Goal: Information Seeking & Learning: Understand process/instructions

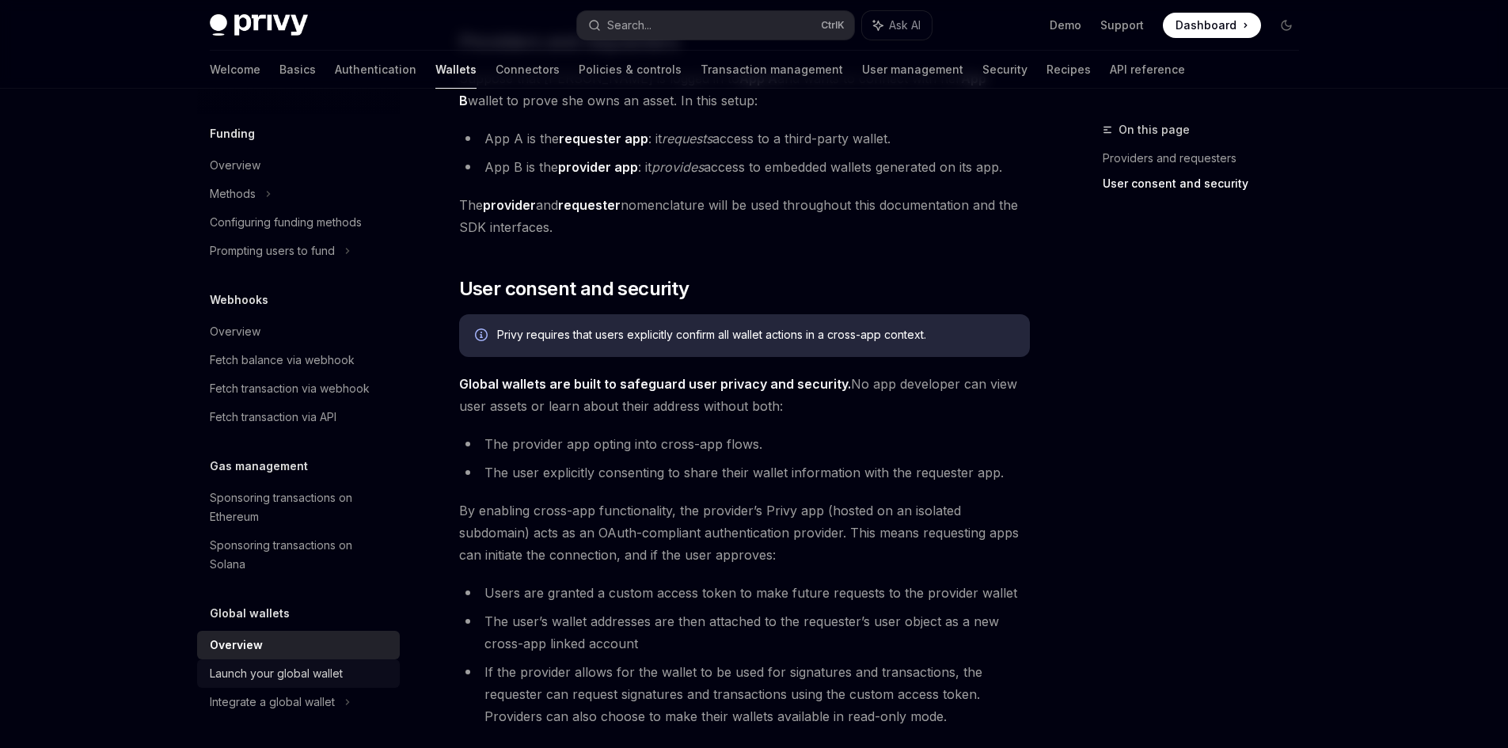
scroll to position [791, 0]
click at [343, 673] on div "Launch your global wallet" at bounding box center [276, 673] width 133 height 19
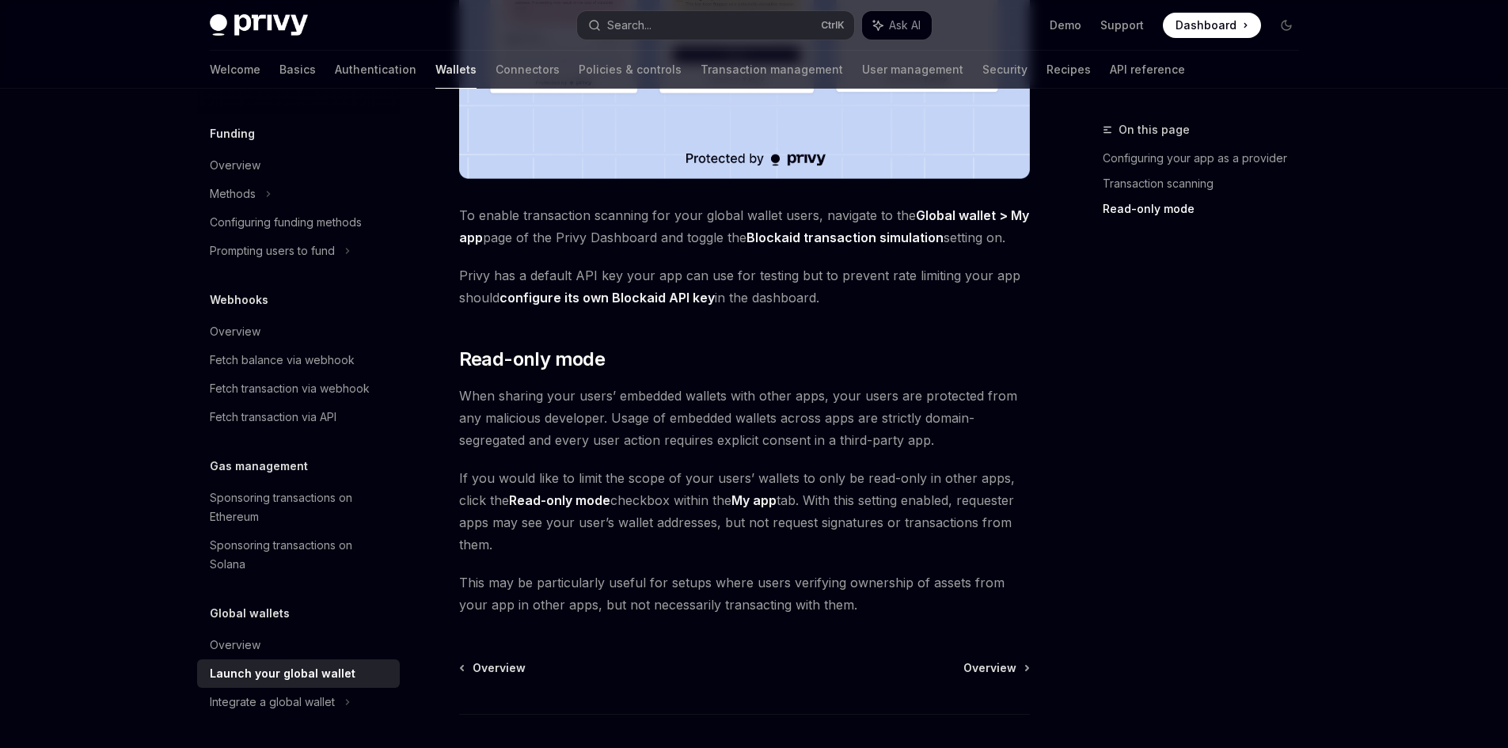
scroll to position [1273, 0]
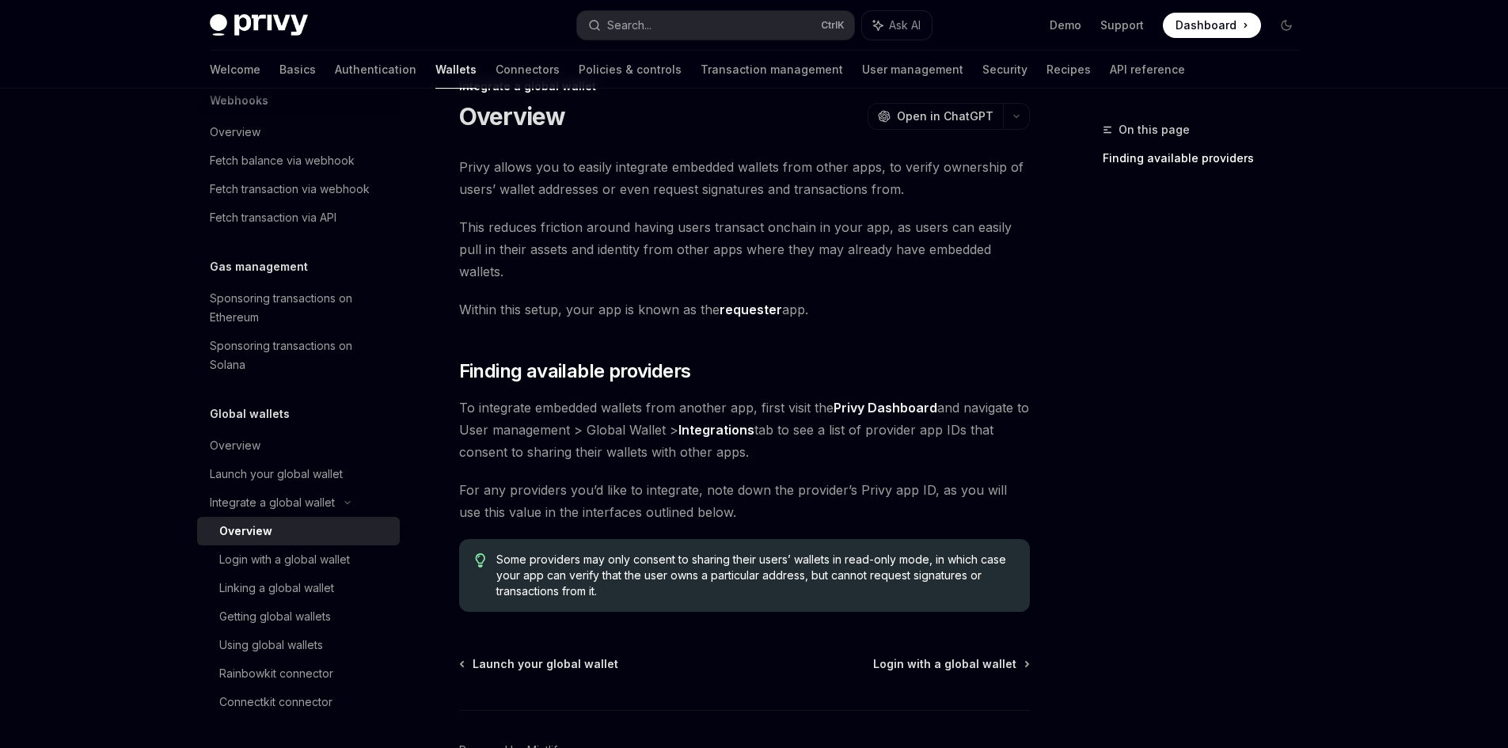
scroll to position [120, 0]
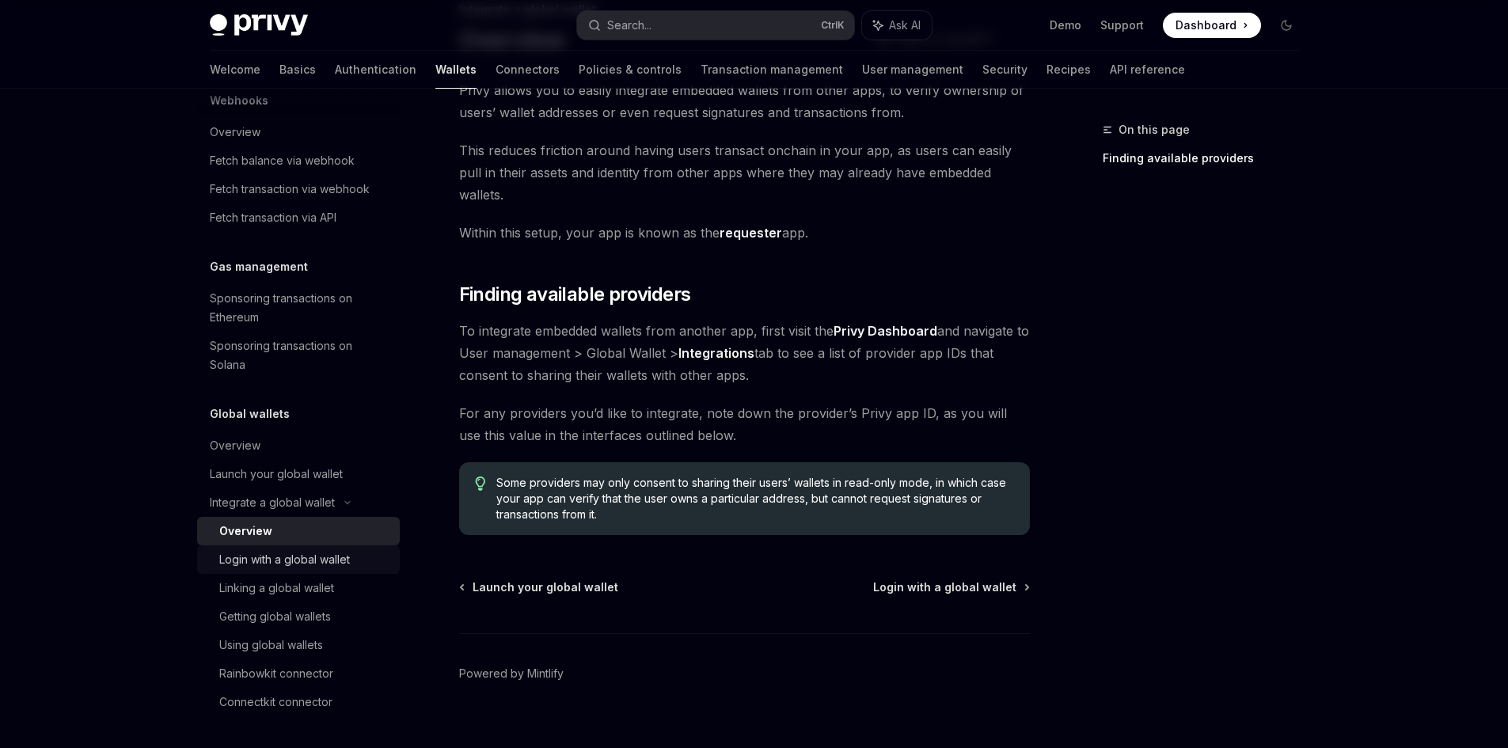
click at [332, 563] on div "Login with a global wallet" at bounding box center [284, 559] width 131 height 19
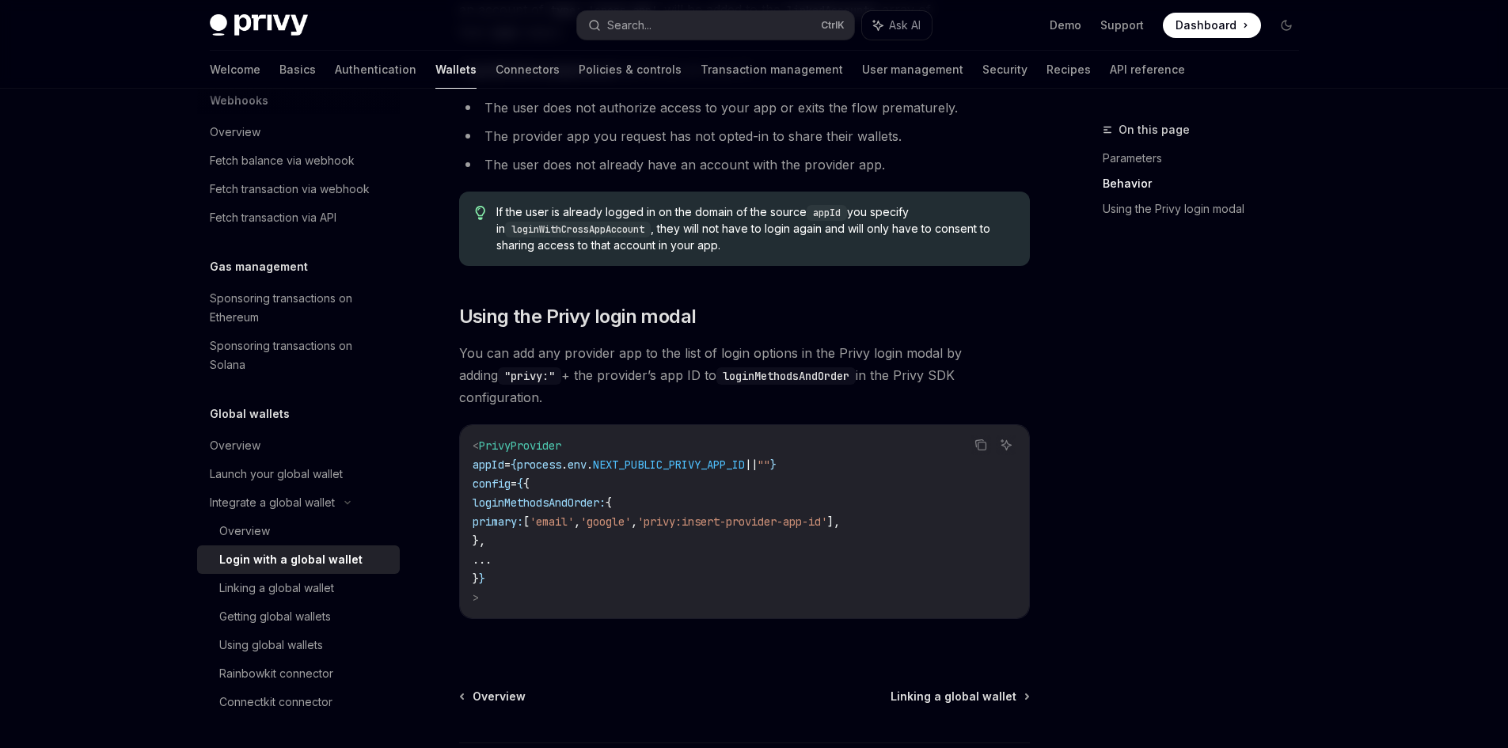
scroll to position [950, 0]
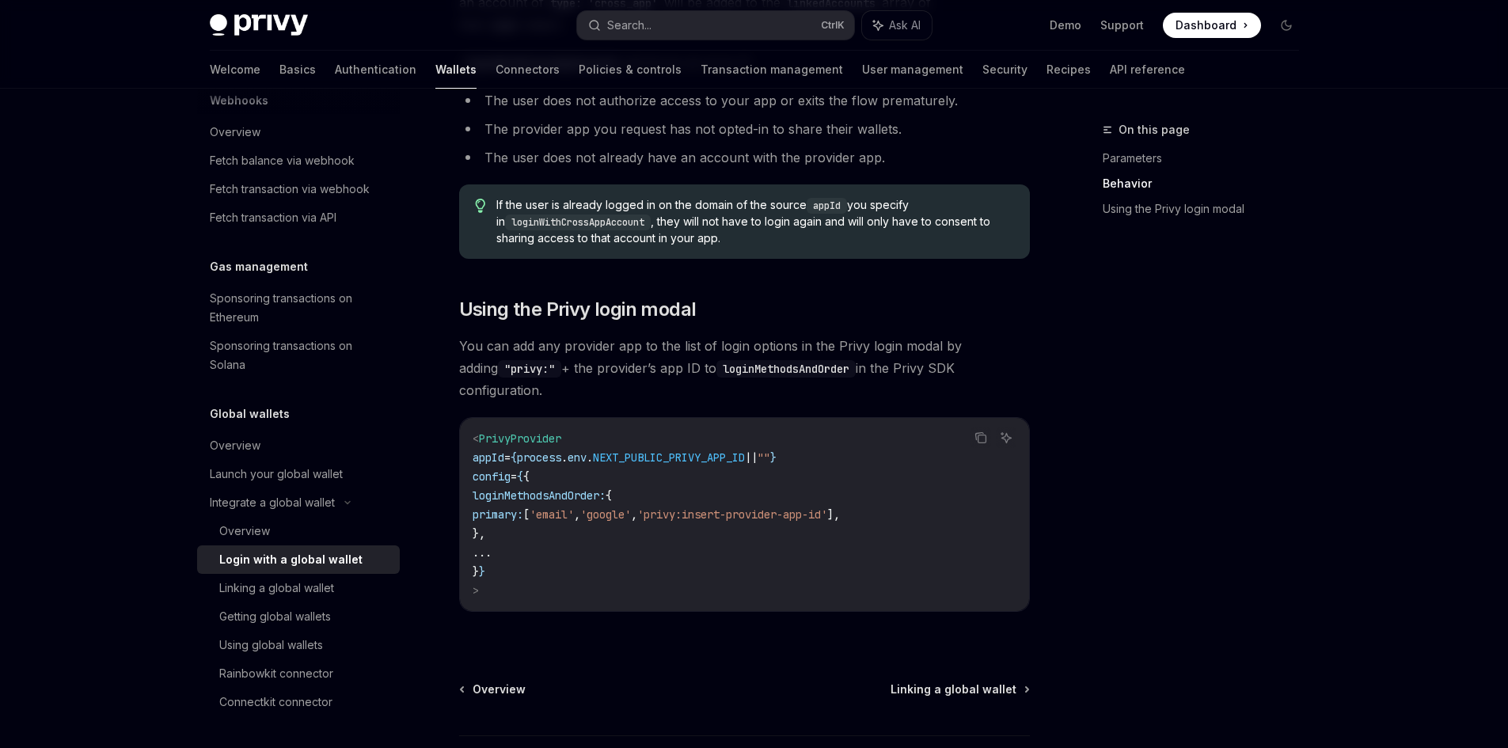
click at [735, 507] on span "'privy:insert-provider-app-id'" at bounding box center [732, 514] width 190 height 14
click at [728, 515] on code "< PrivyProvider appId = { process . env . NEXT_PUBLIC_PRIVY_APP_ID || "" } conf…" at bounding box center [744, 514] width 544 height 171
drag, startPoint x: 723, startPoint y: 498, endPoint x: 765, endPoint y: 501, distance: 42.9
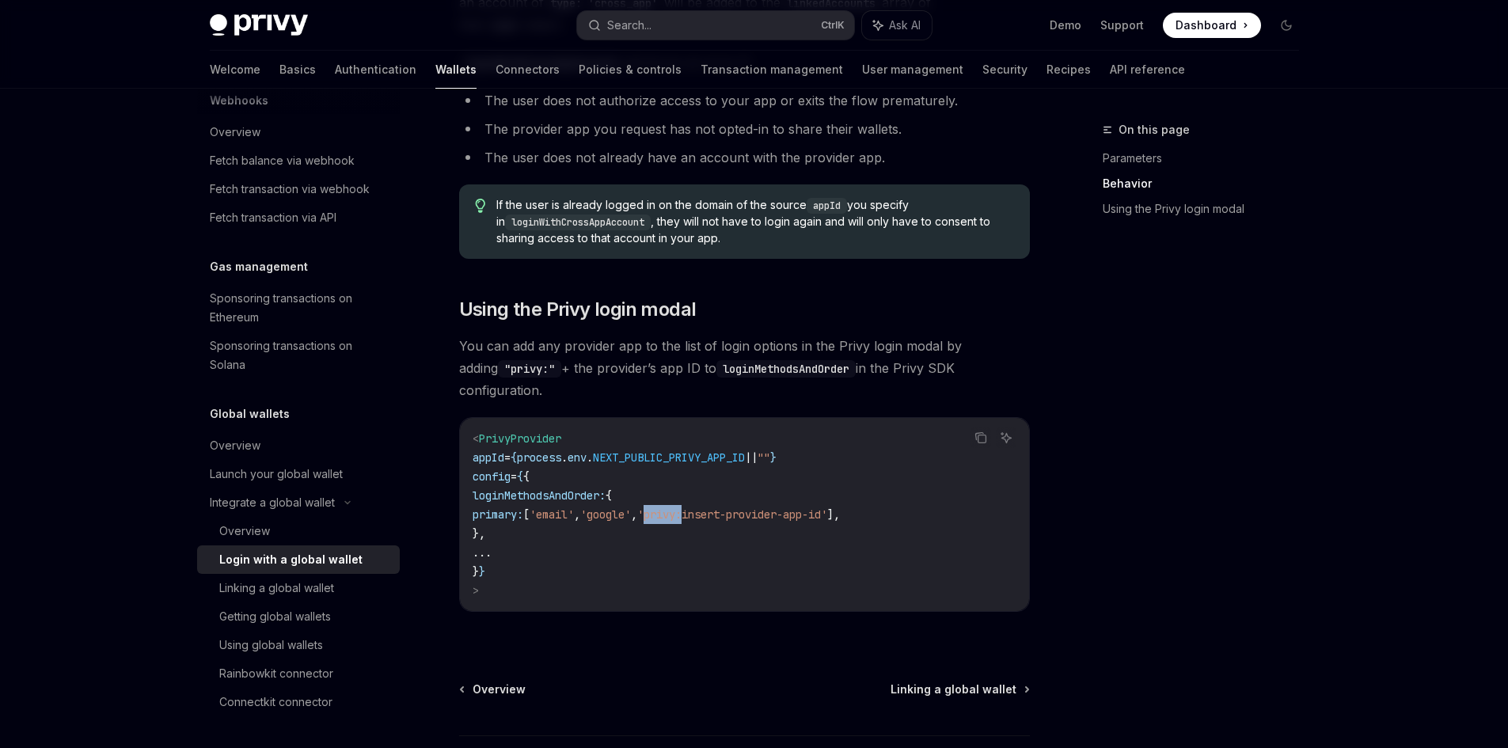
click at [765, 507] on span "'privy:insert-provider-app-id'" at bounding box center [732, 514] width 190 height 14
copy span "privy:"
click at [292, 582] on div "Linking a global wallet" at bounding box center [276, 588] width 115 height 19
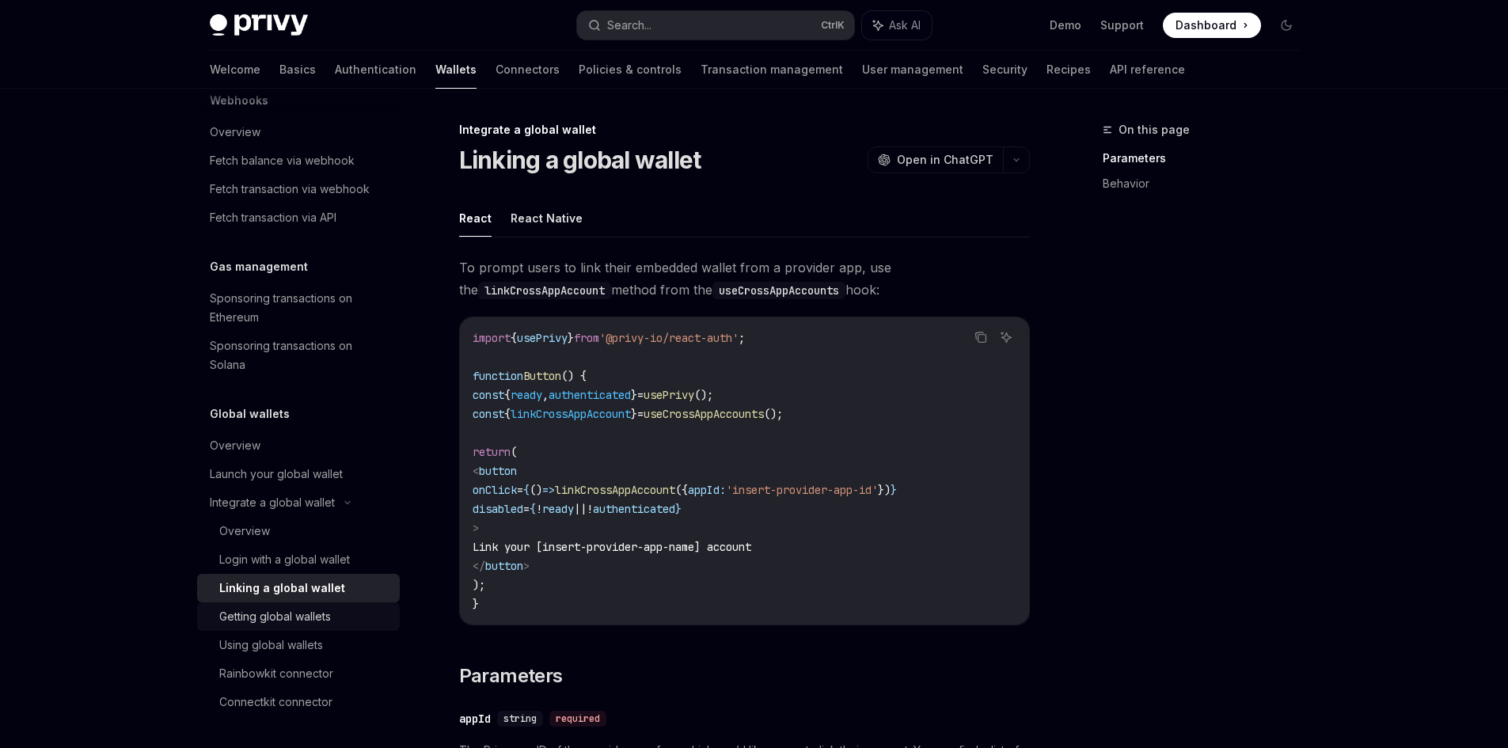
click at [336, 604] on link "Getting global wallets" at bounding box center [298, 616] width 203 height 28
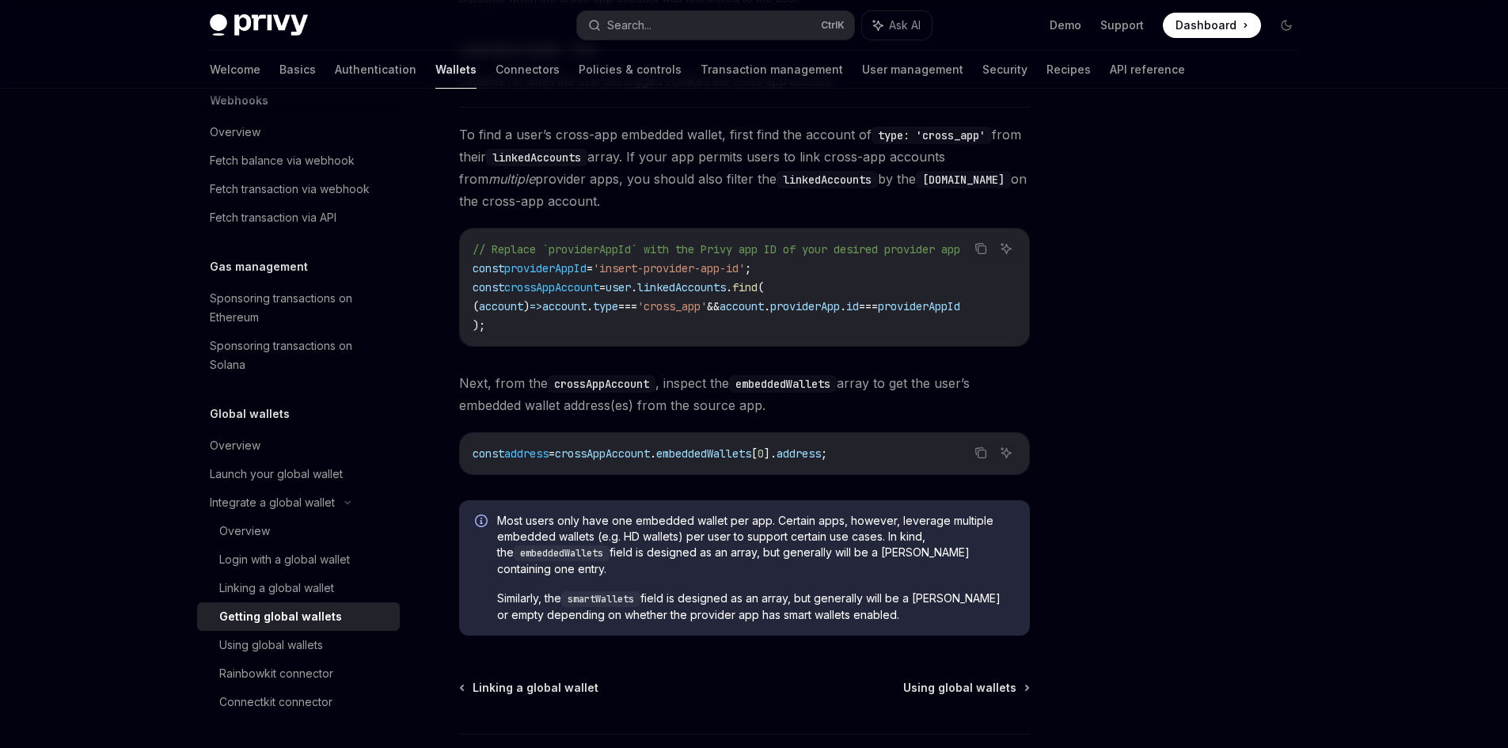
scroll to position [659, 0]
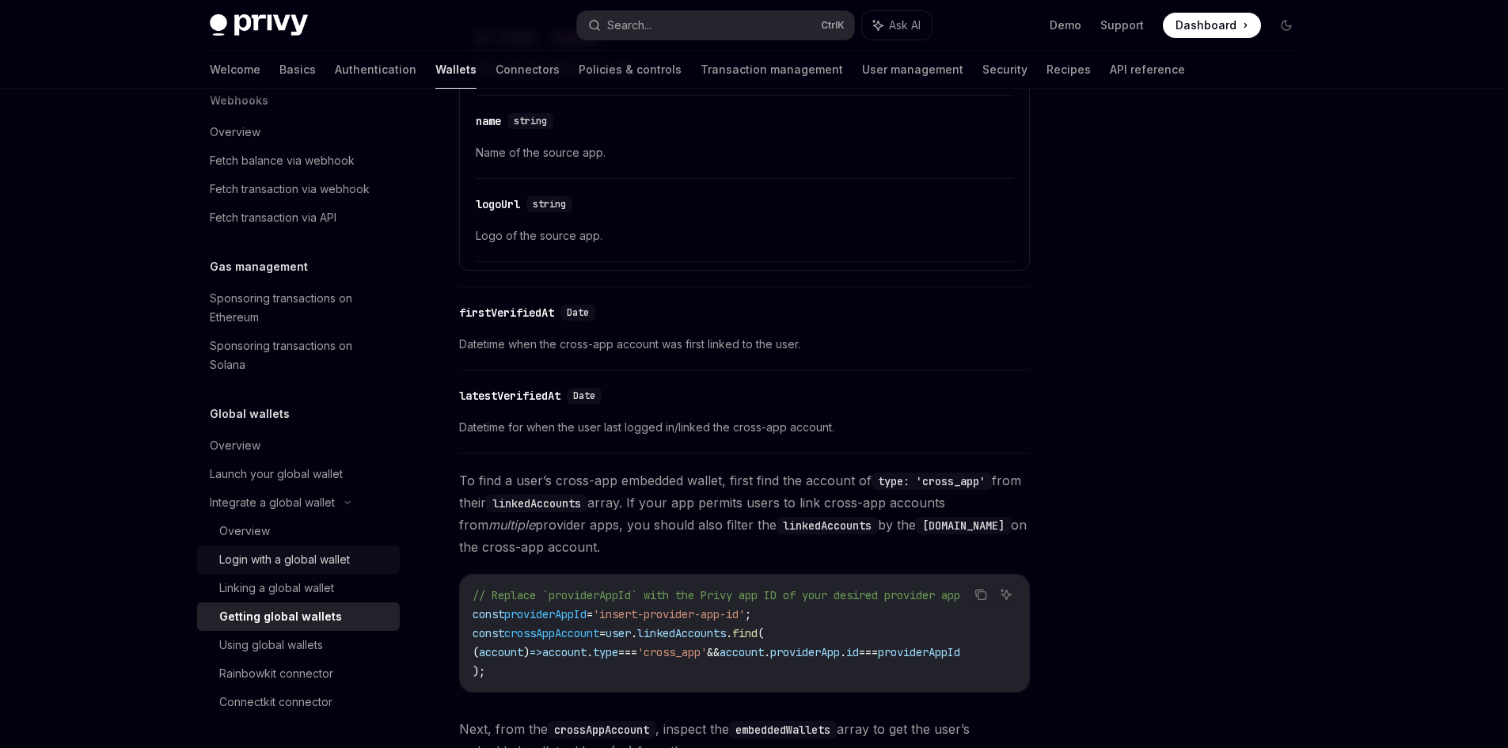
click at [320, 571] on link "Login with a global wallet" at bounding box center [298, 559] width 203 height 28
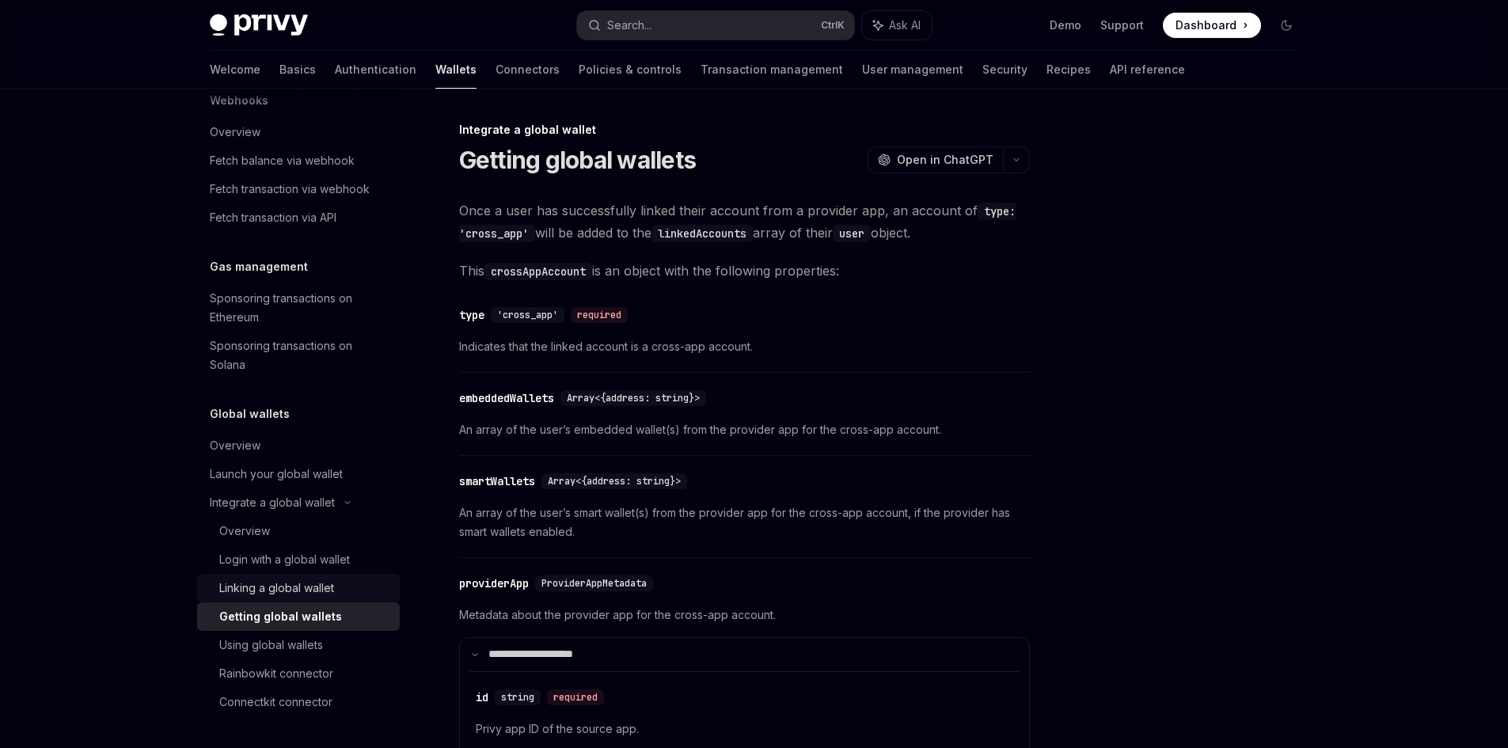
type textarea "*"
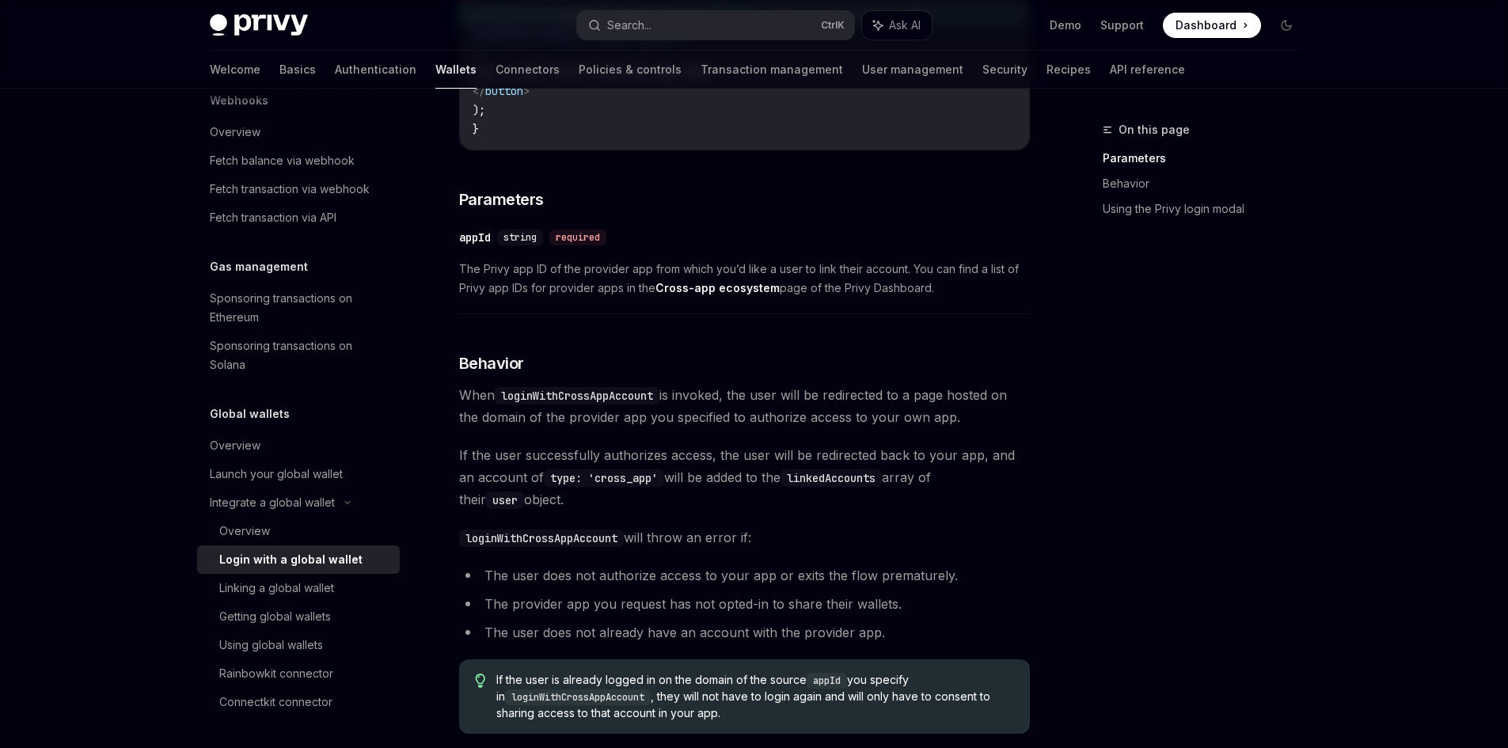
scroll to position [950, 0]
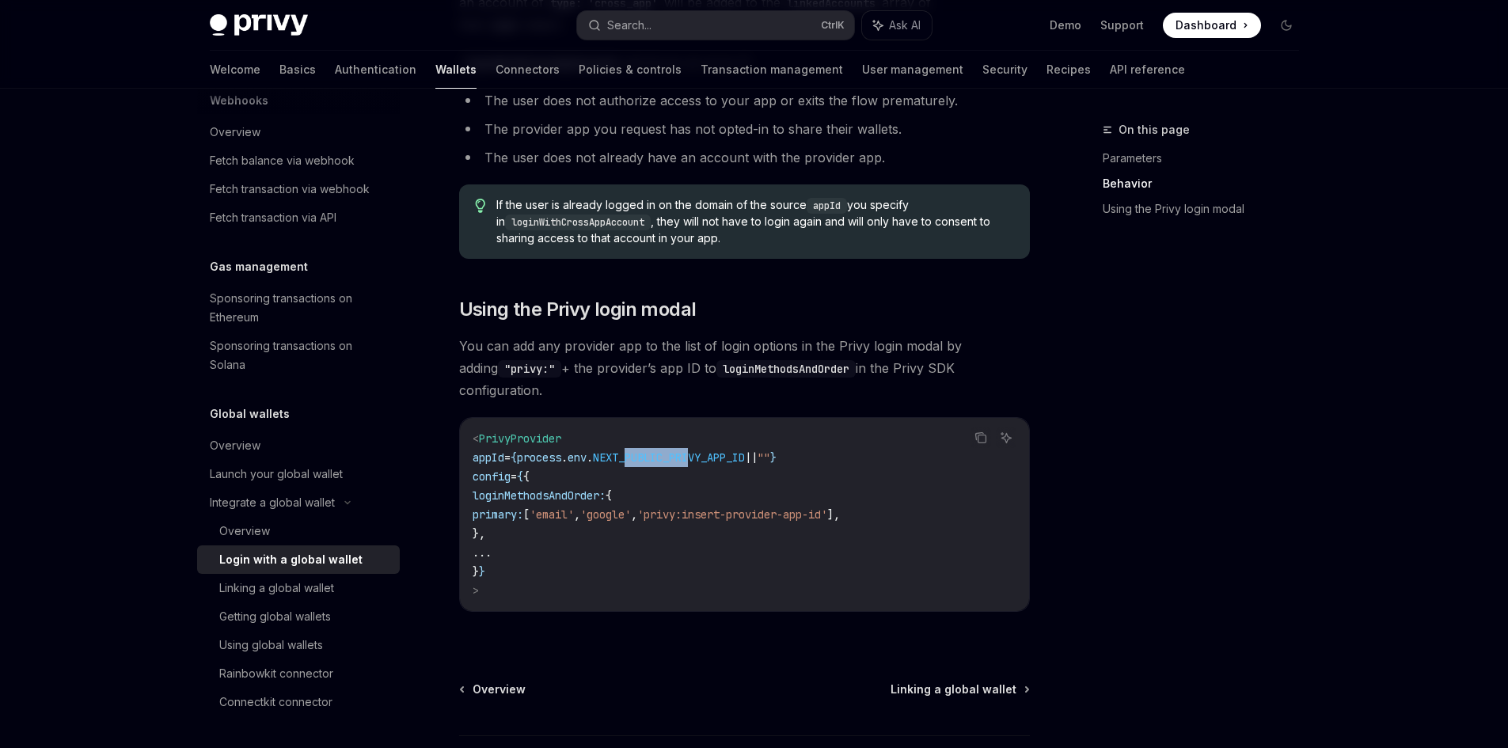
drag, startPoint x: 658, startPoint y: 443, endPoint x: 725, endPoint y: 447, distance: 67.4
click at [725, 450] on span "NEXT_PUBLIC_PRIVY_APP_ID" at bounding box center [669, 457] width 152 height 14
click at [596, 455] on code "< PrivyProvider appId = { process . env . NEXT_PUBLIC_PRIVY_APP_ID || "" } conf…" at bounding box center [744, 514] width 544 height 171
drag, startPoint x: 625, startPoint y: 441, endPoint x: 784, endPoint y: 439, distance: 159.1
click at [745, 450] on span "NEXT_PUBLIC_PRIVY_APP_ID" at bounding box center [669, 457] width 152 height 14
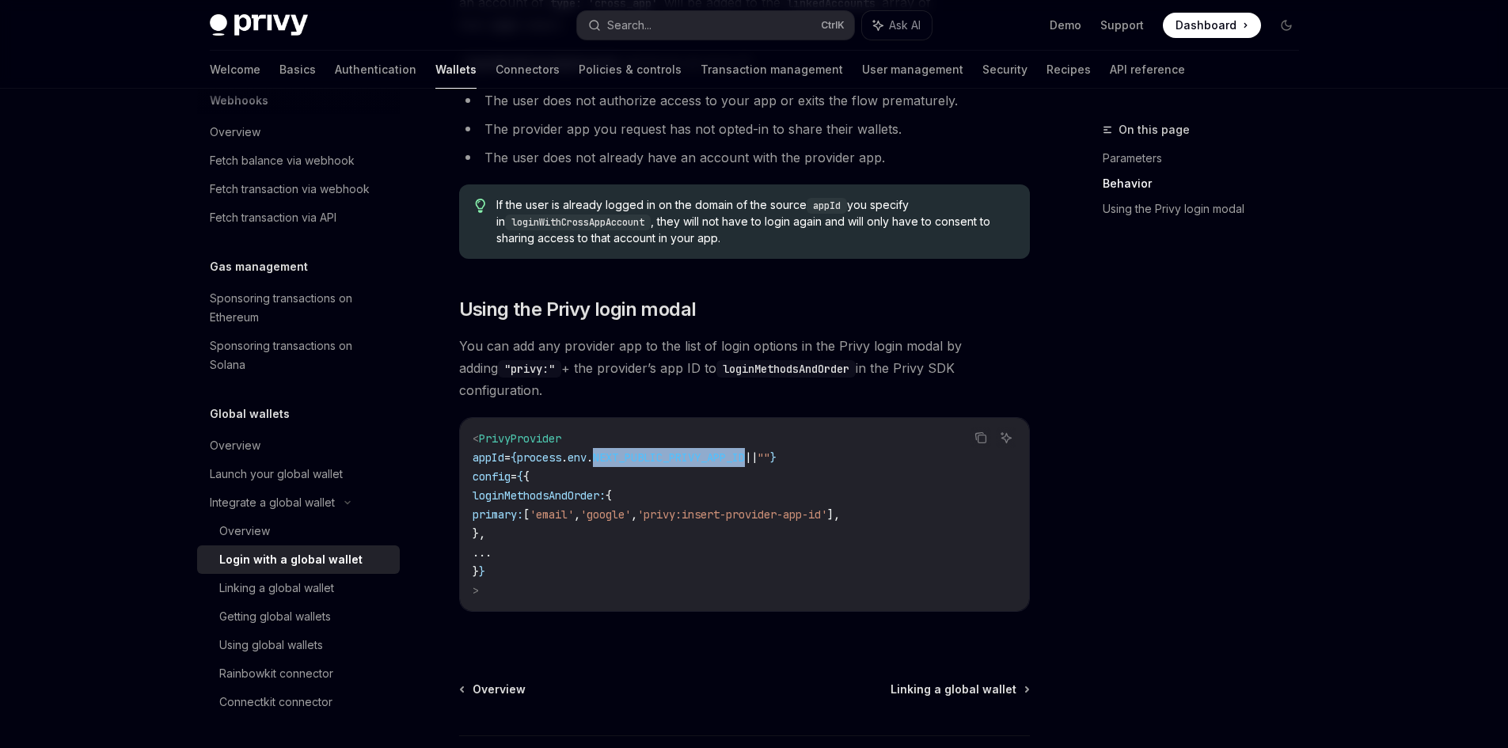
copy span "NEXT_PUBLIC_PRIVY_APP_ID"
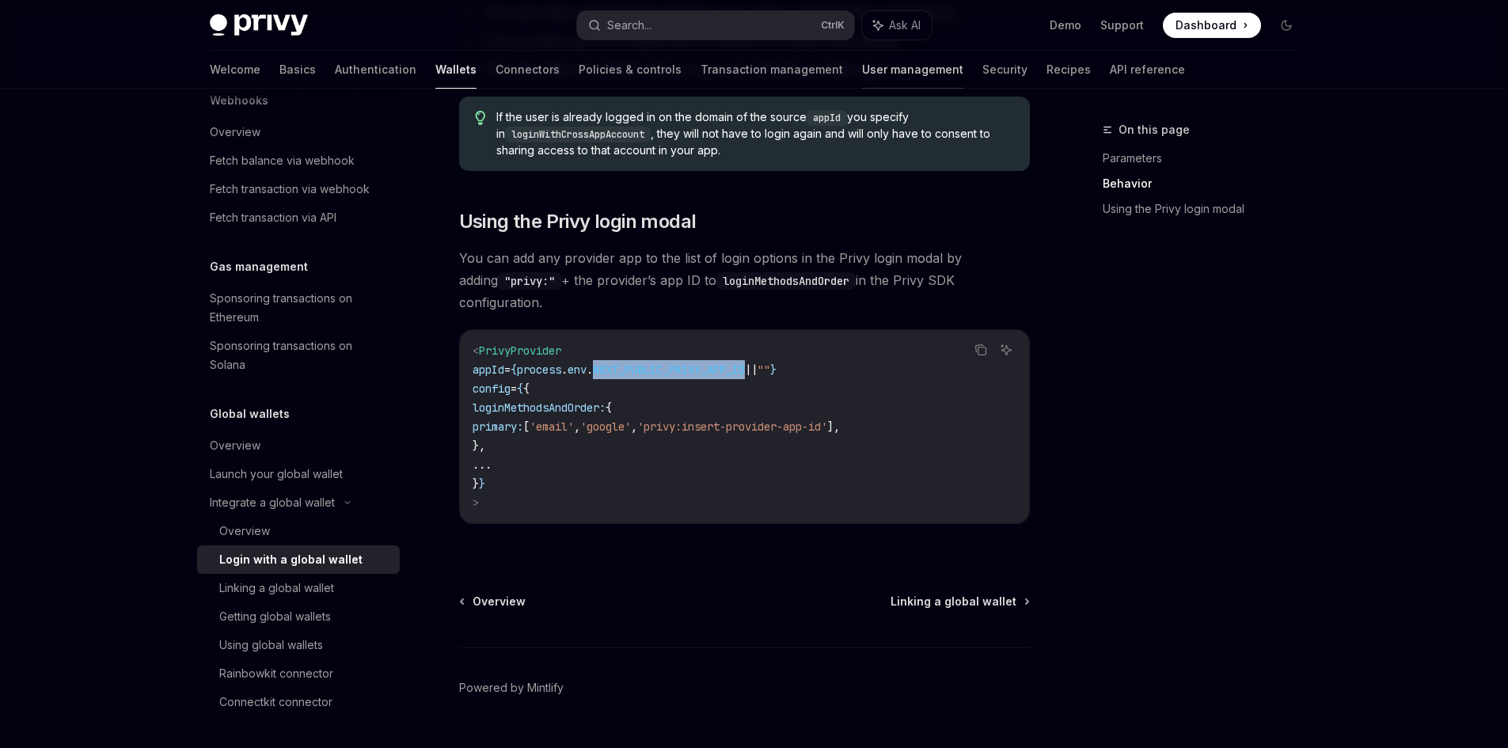
scroll to position [1058, 0]
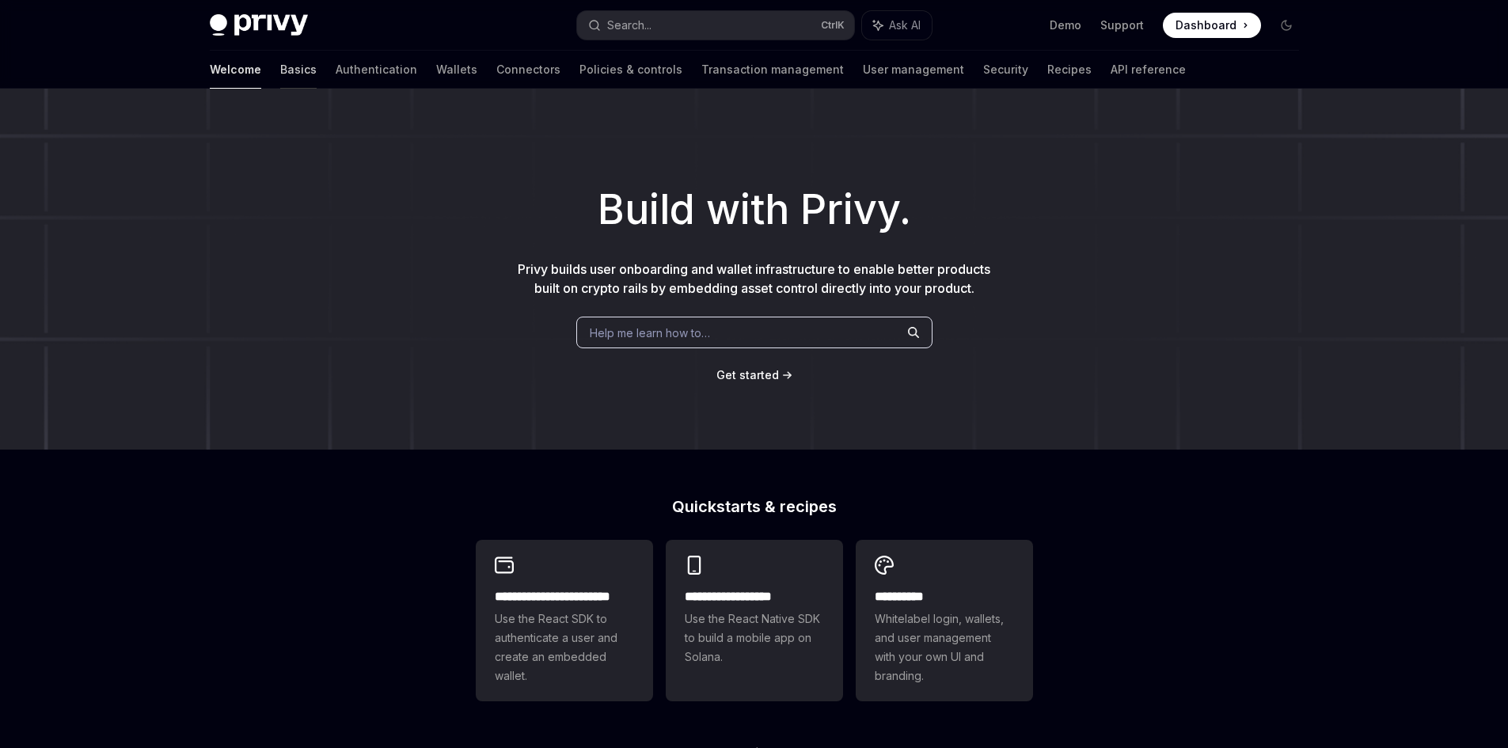
click at [280, 70] on link "Basics" at bounding box center [298, 70] width 36 height 38
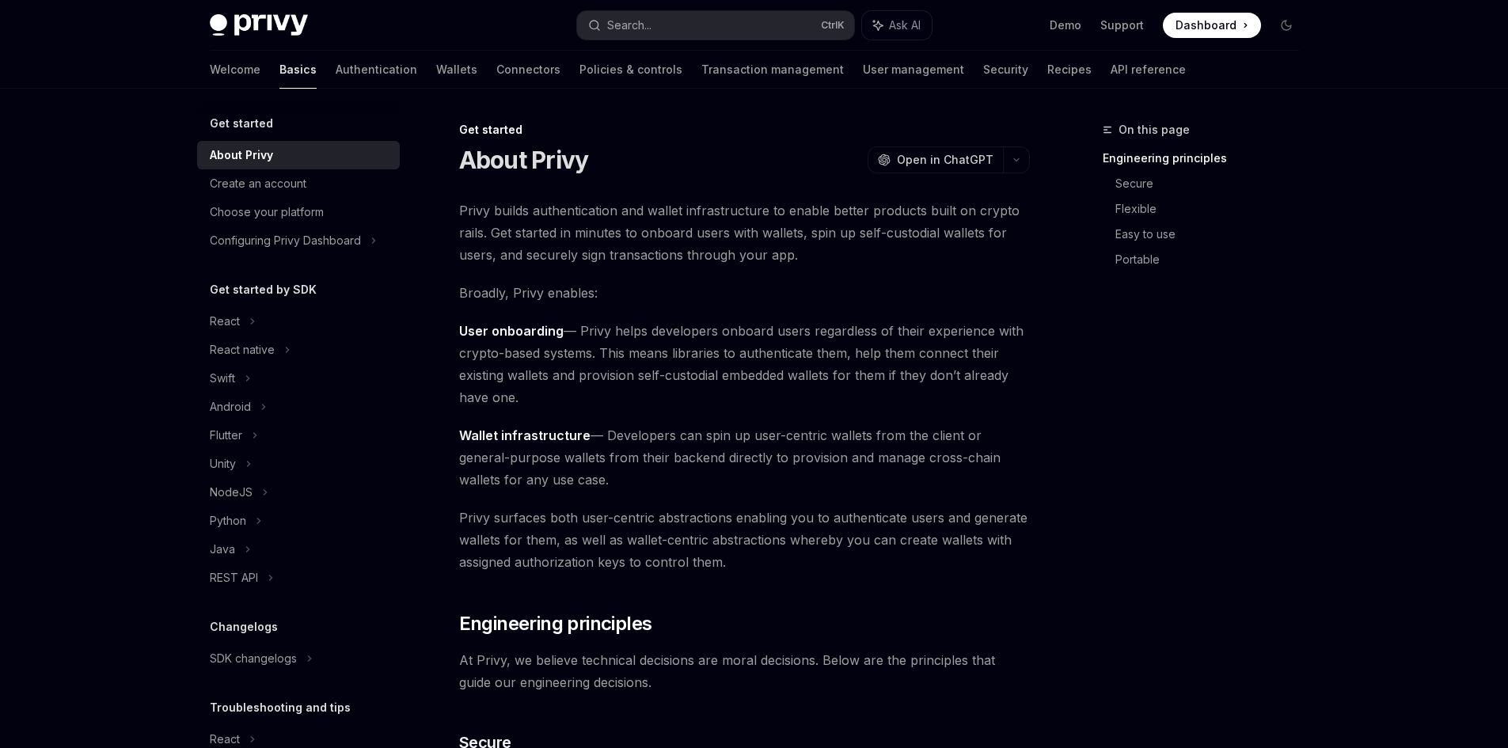
click at [245, 491] on div "NodeJS" at bounding box center [231, 492] width 43 height 19
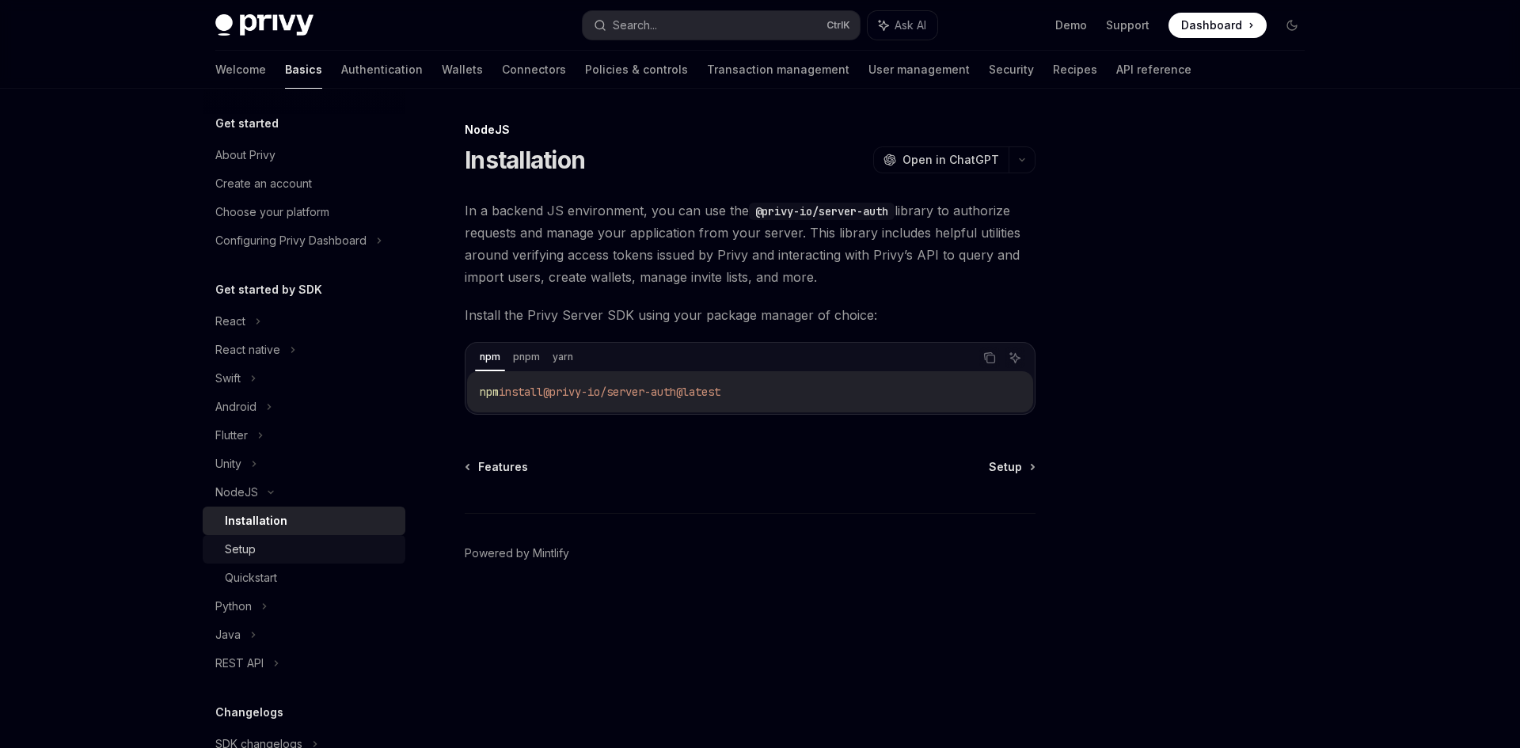
click at [238, 548] on div "Setup" at bounding box center [240, 549] width 31 height 19
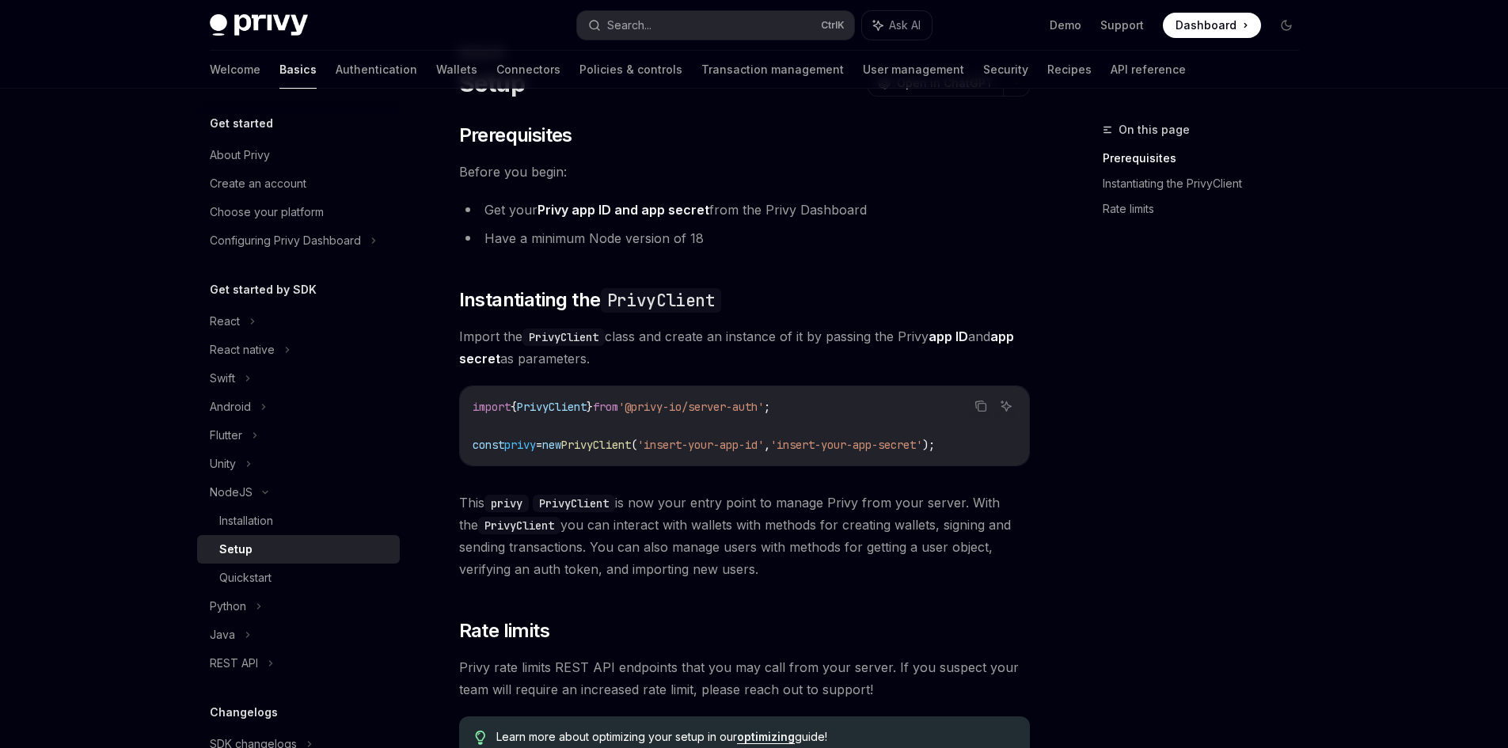
scroll to position [79, 0]
click at [238, 574] on div "Quickstart" at bounding box center [245, 577] width 52 height 19
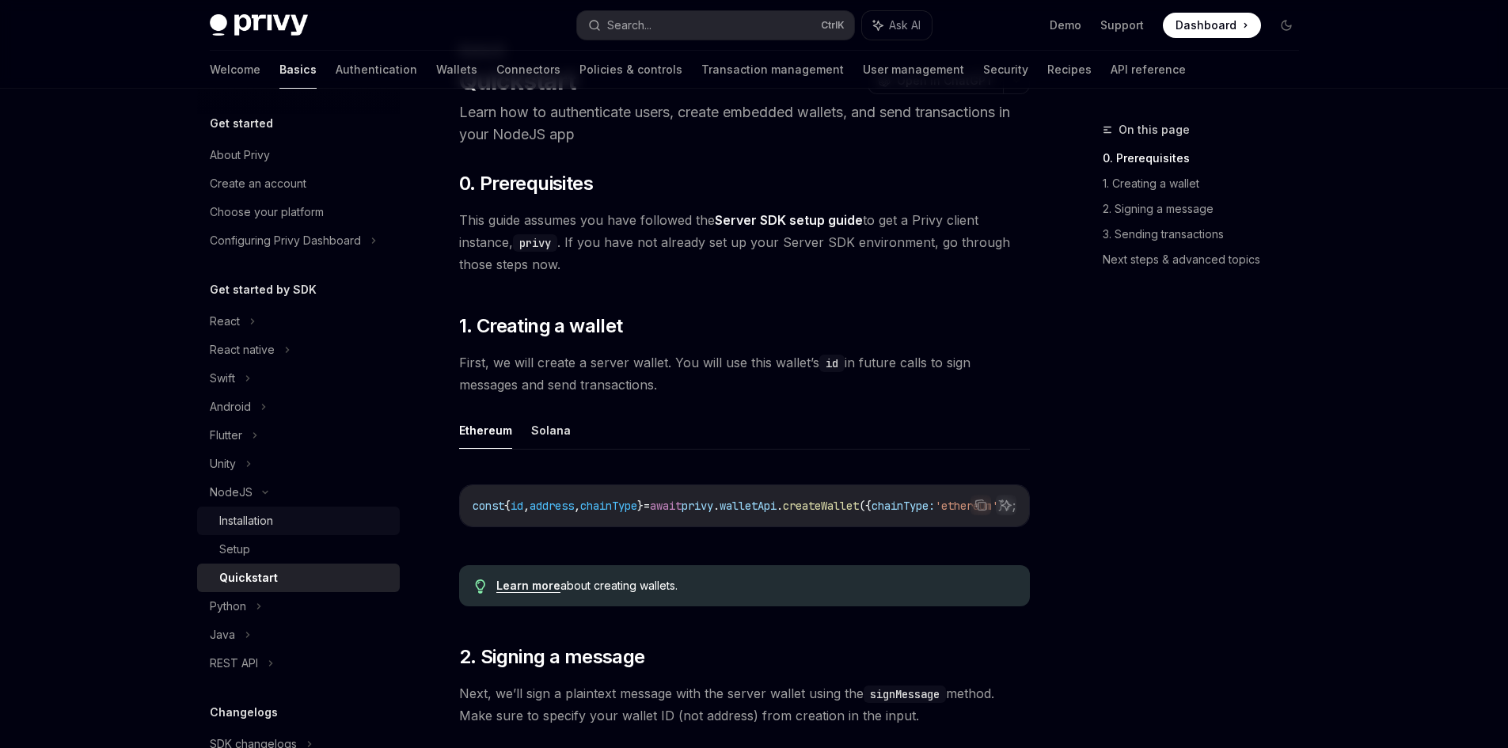
click at [264, 513] on div "Installation" at bounding box center [246, 520] width 54 height 19
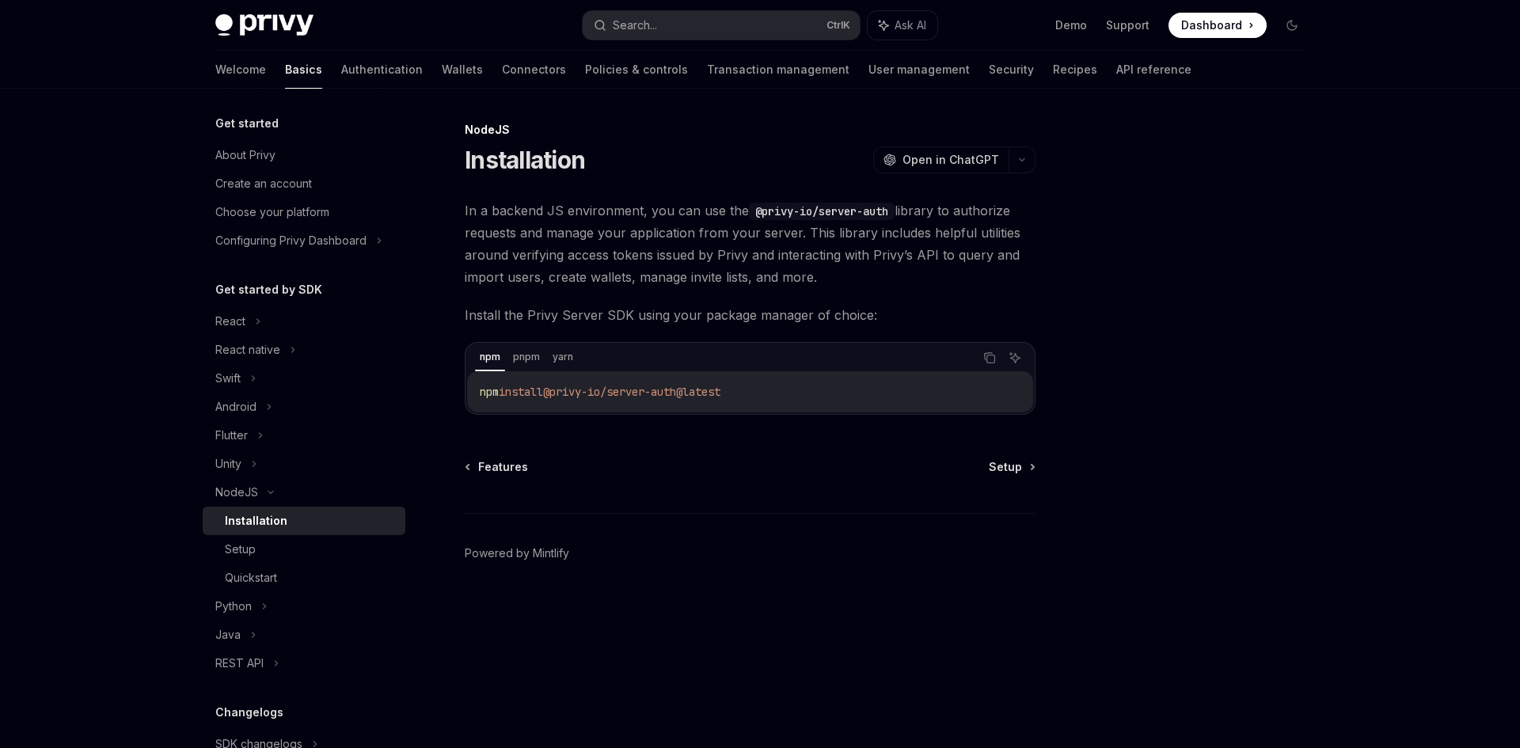
click at [2, 556] on div "Privy Docs home page Search... Ctrl K Ask AI Demo Support Dashboard Dashboard S…" at bounding box center [760, 374] width 1520 height 748
click at [270, 492] on icon at bounding box center [270, 492] width 19 height 6
type textarea "*"
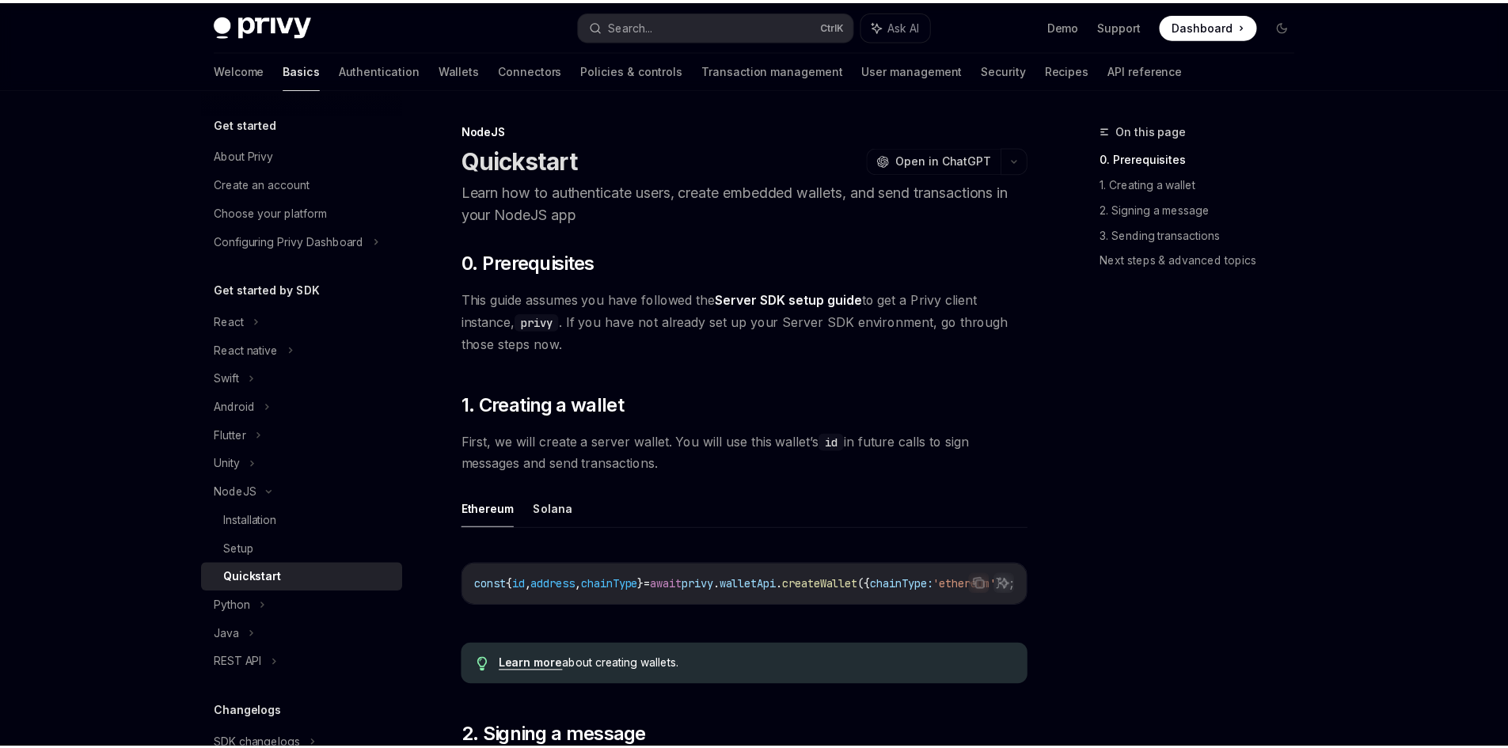
scroll to position [79, 0]
